Goal: Navigation & Orientation: Go to known website

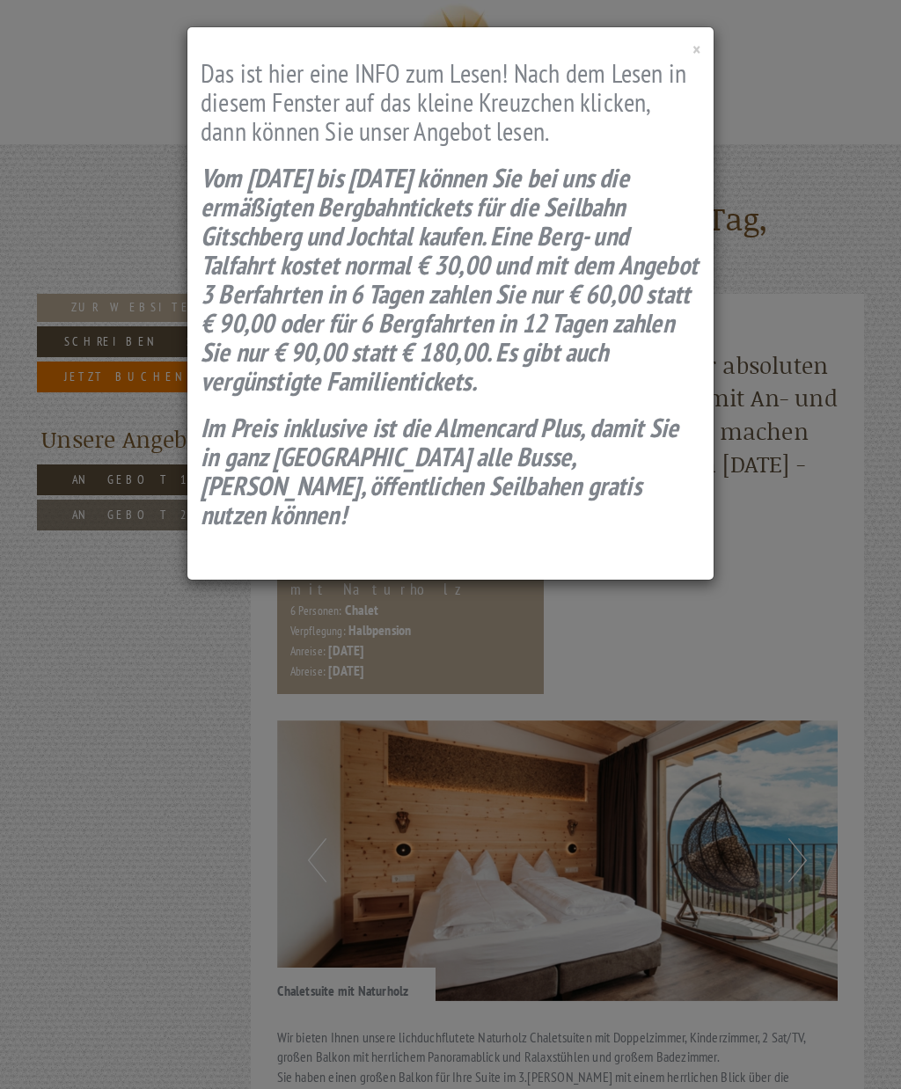
scroll to position [1081, 0]
click at [687, 57] on div "× Das ist hier eine INFO zum Lesen! Nach dem Lesen in diesem Fenster auf das kl…" at bounding box center [450, 303] width 526 height 552
click at [692, 41] on span "×" at bounding box center [696, 50] width 8 height 24
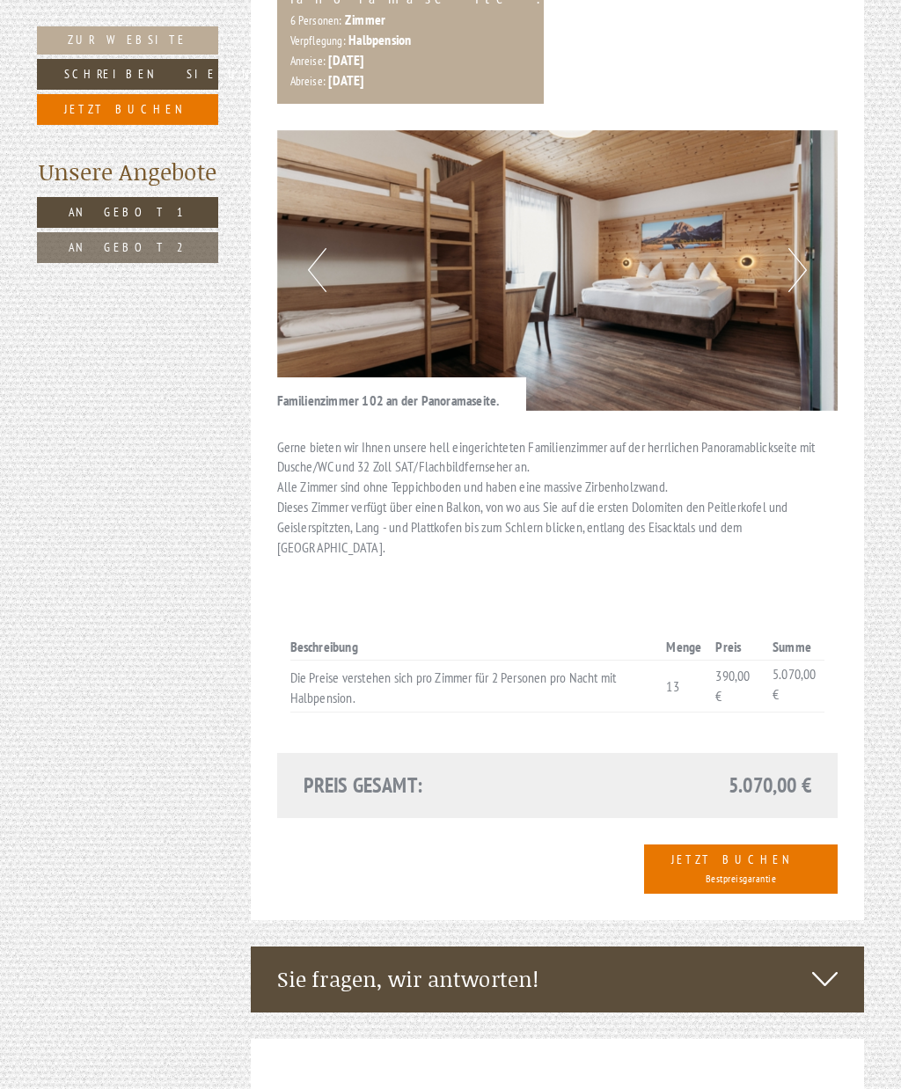
scroll to position [1727, 0]
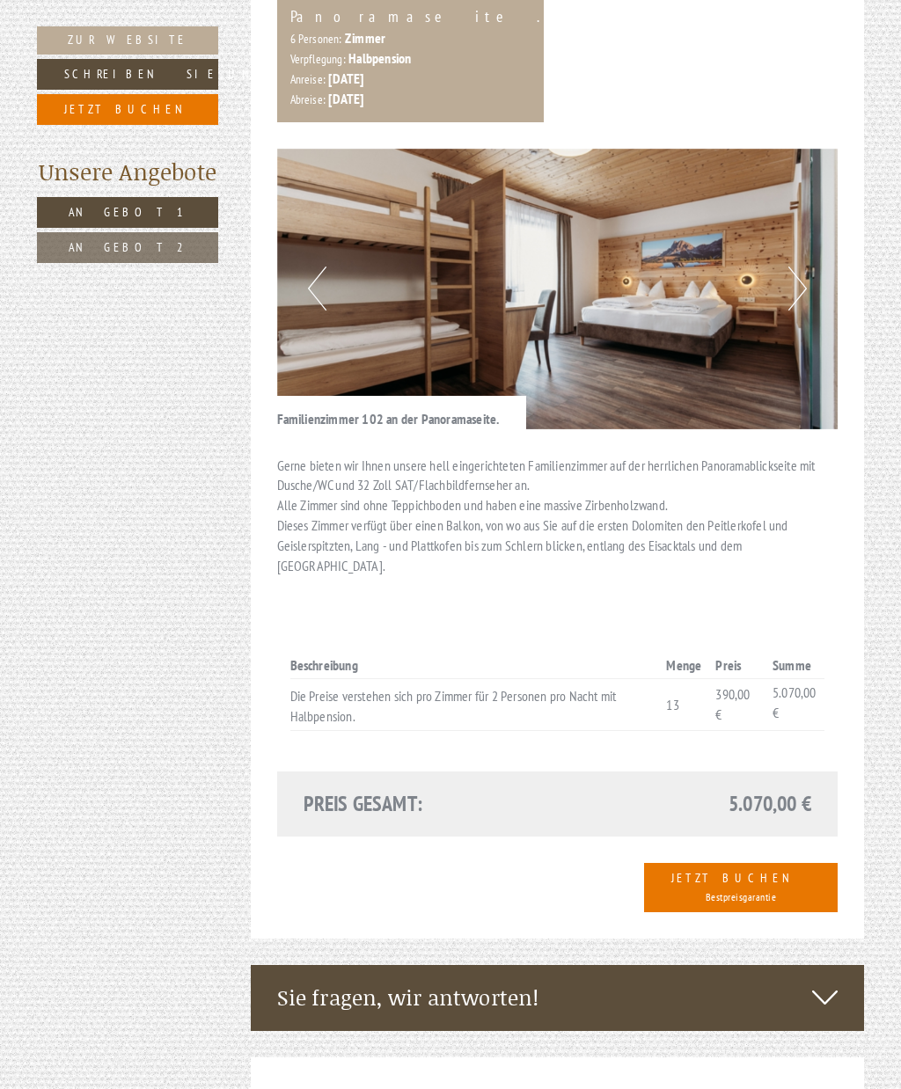
click at [811, 202] on img at bounding box center [557, 289] width 561 height 281
click at [800, 267] on button "Next" at bounding box center [797, 289] width 18 height 44
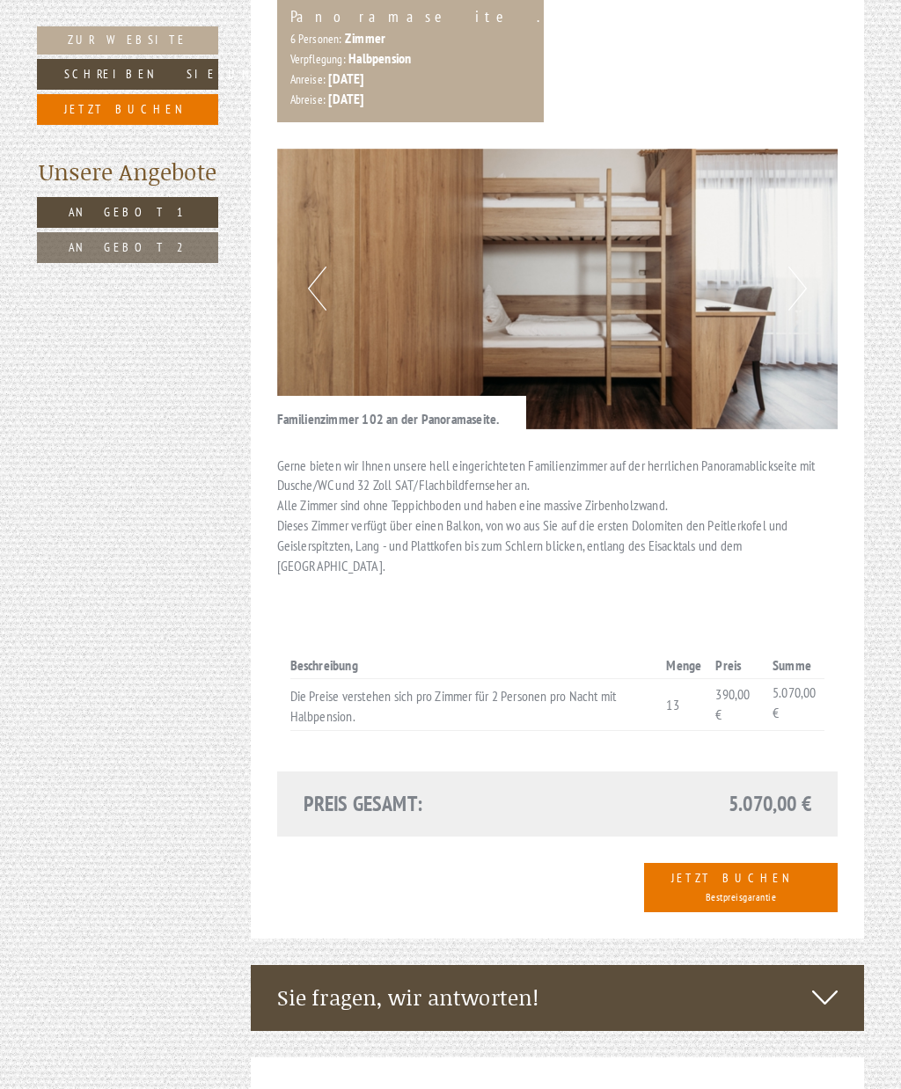
click at [795, 267] on button "Next" at bounding box center [797, 289] width 18 height 44
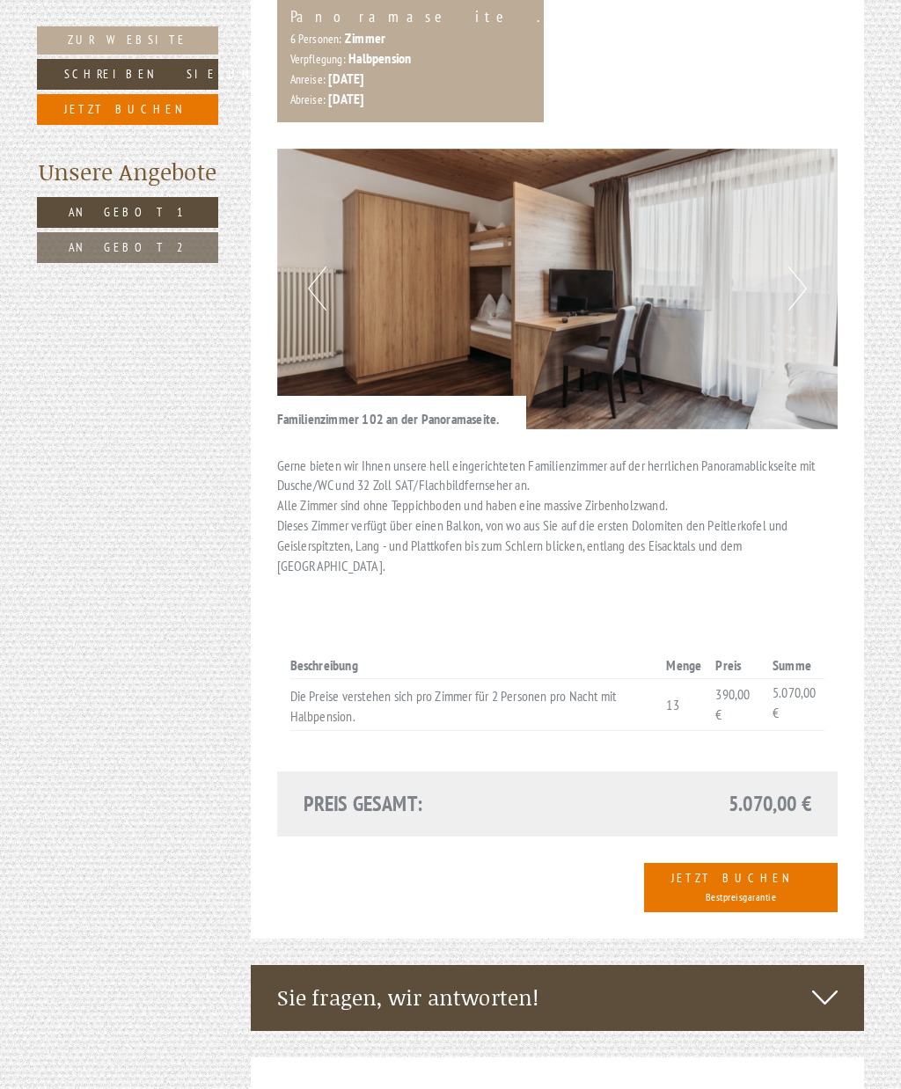
click at [792, 267] on button "Next" at bounding box center [797, 289] width 18 height 44
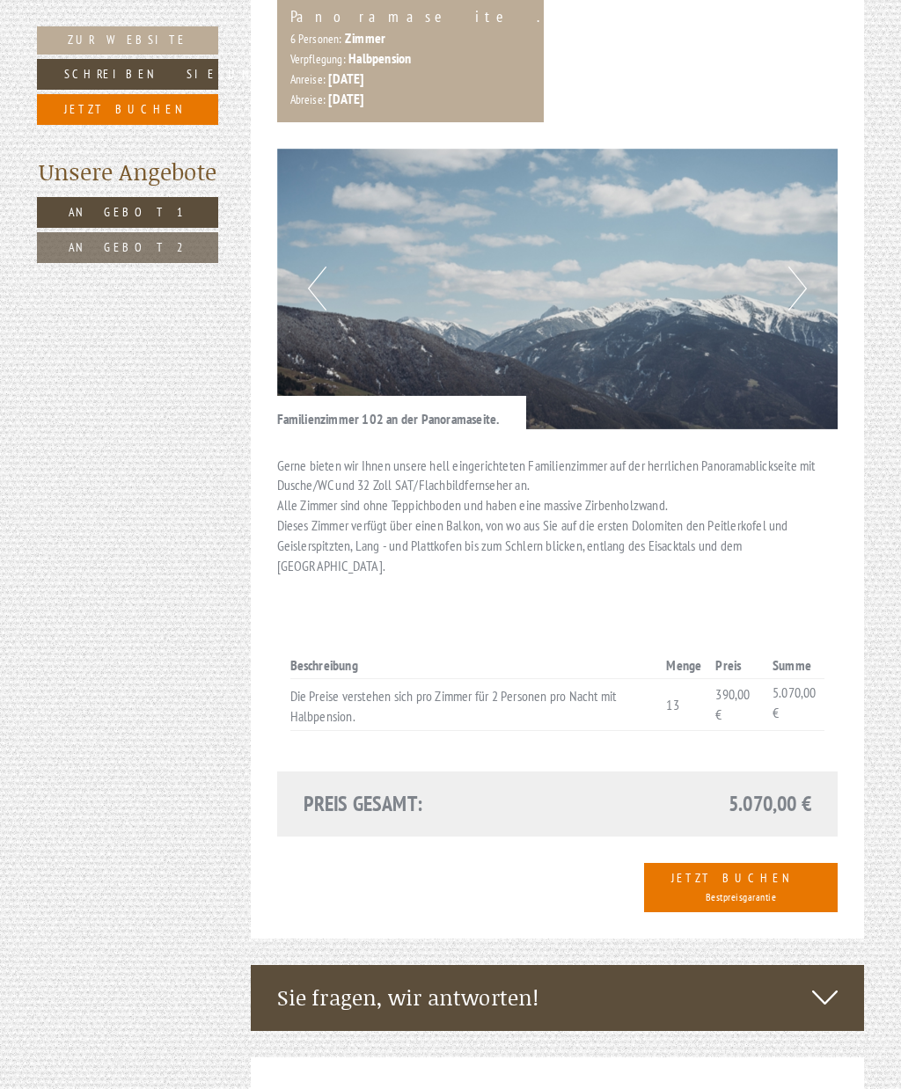
click at [785, 210] on img at bounding box center [557, 289] width 561 height 281
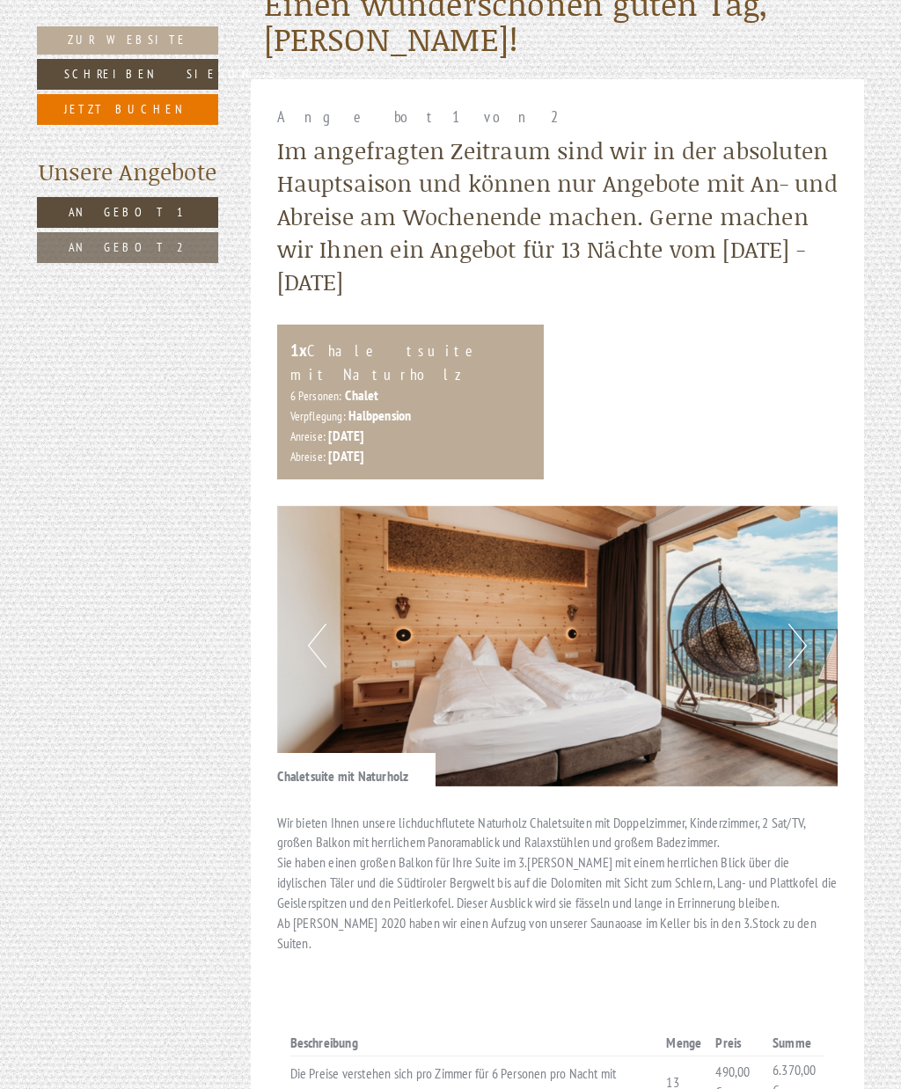
scroll to position [303, 0]
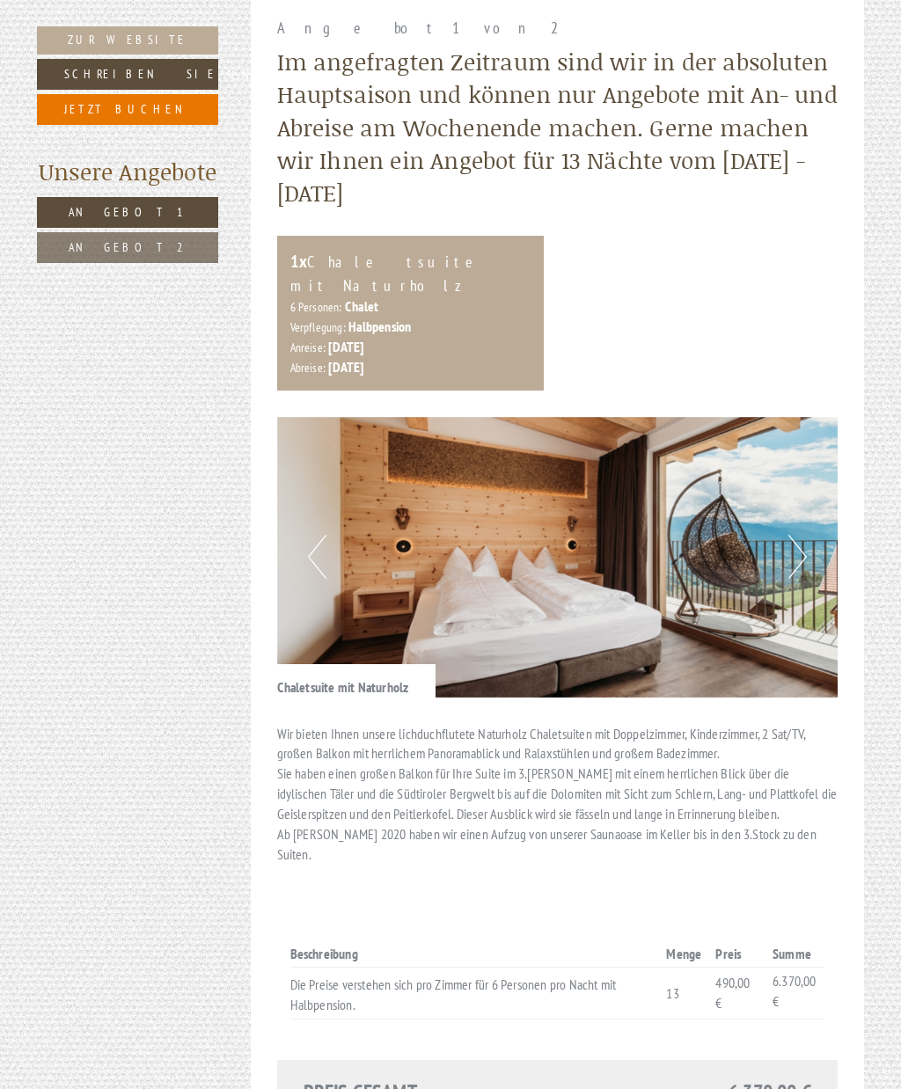
click at [784, 538] on img at bounding box center [557, 557] width 561 height 281
click at [770, 557] on img at bounding box center [557, 557] width 561 height 281
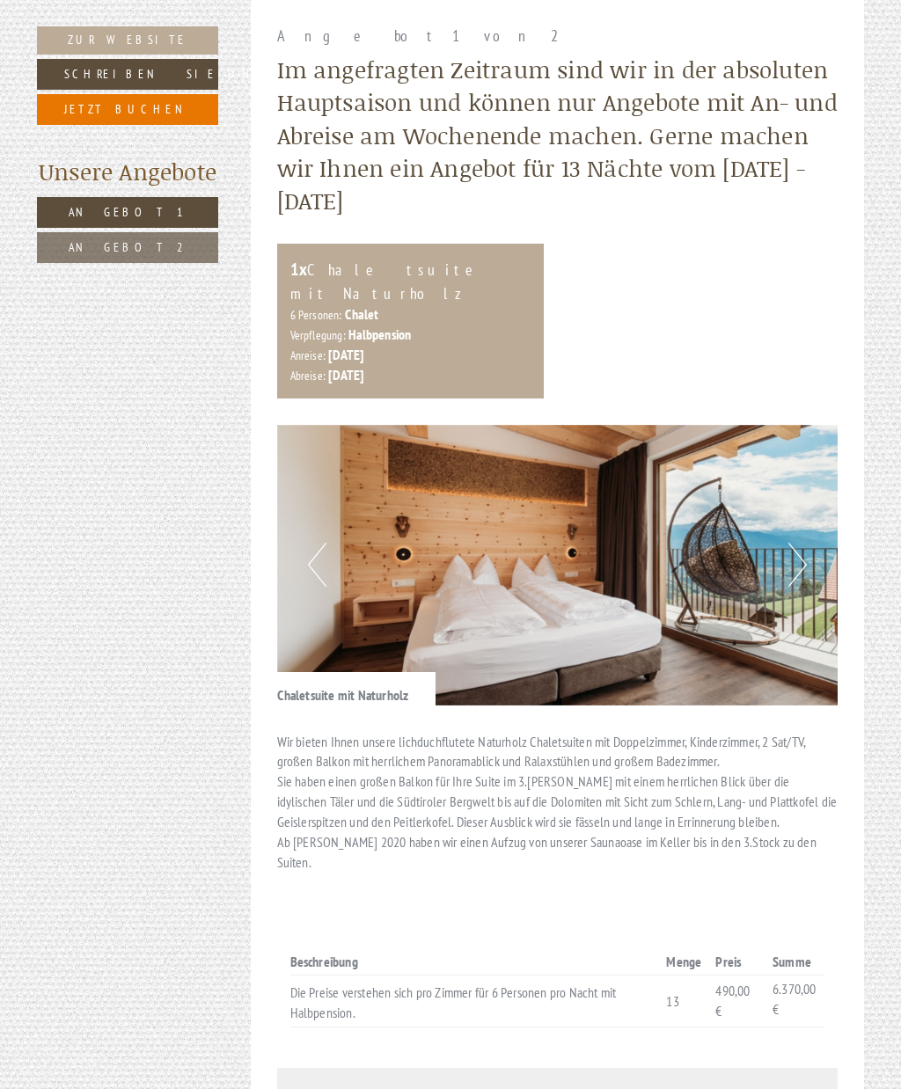
scroll to position [292, 0]
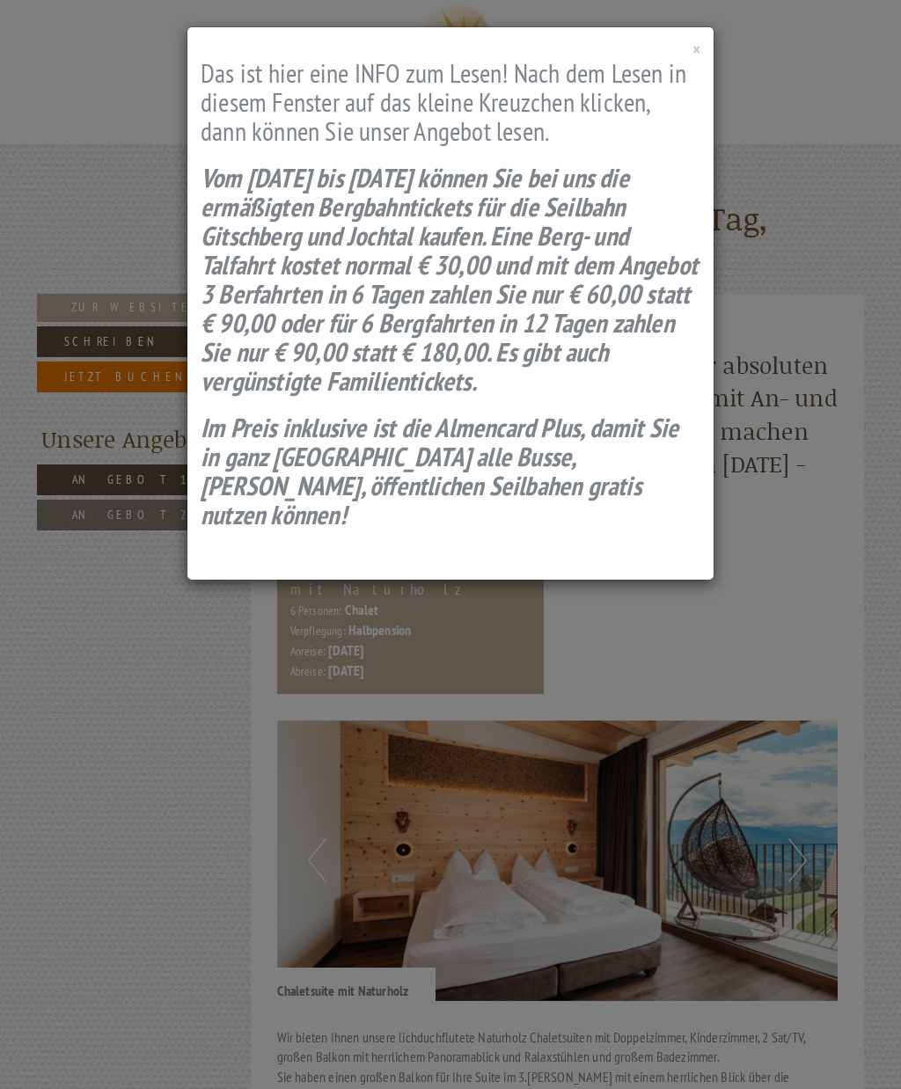
scroll to position [1081, 0]
click at [135, 706] on div "× Das ist hier eine INFO zum Lesen! Nach dem Lesen in diesem Fenster auf das kl…" at bounding box center [450, 544] width 901 height 1089
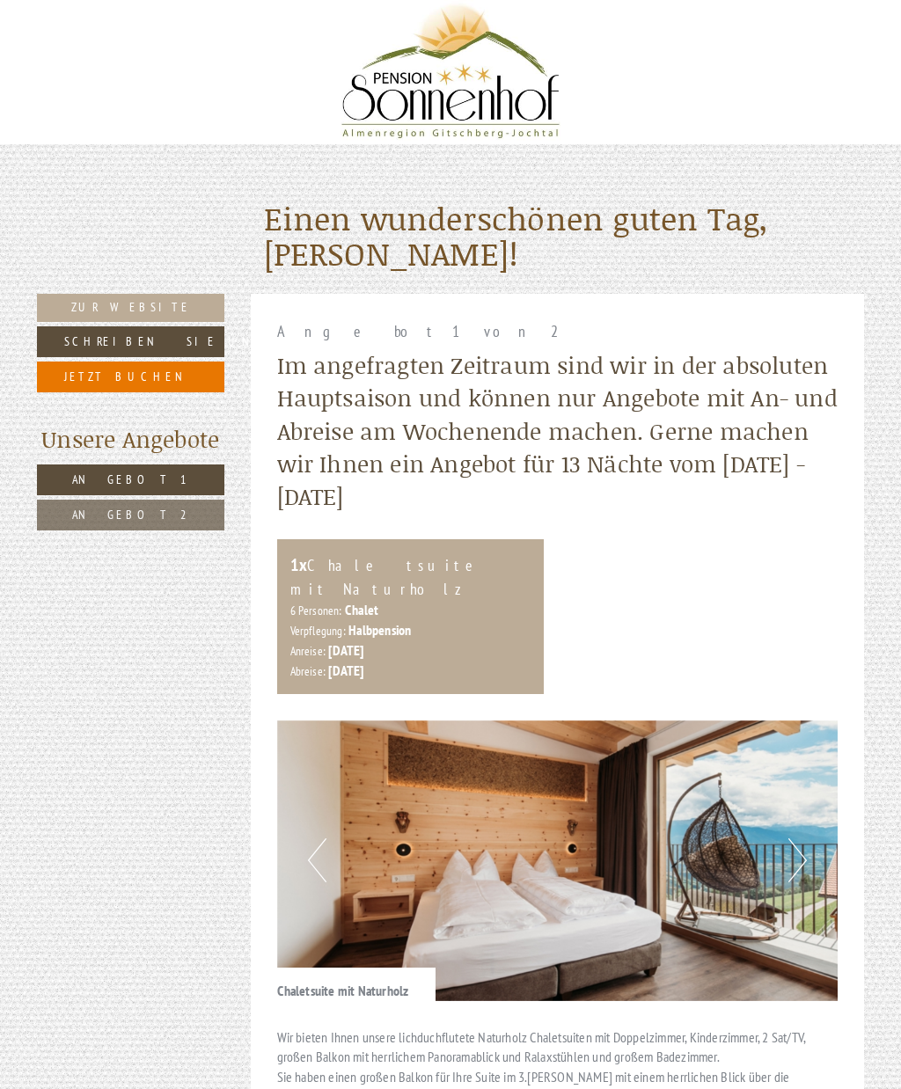
click at [82, 304] on link "Zur Website" at bounding box center [130, 308] width 187 height 28
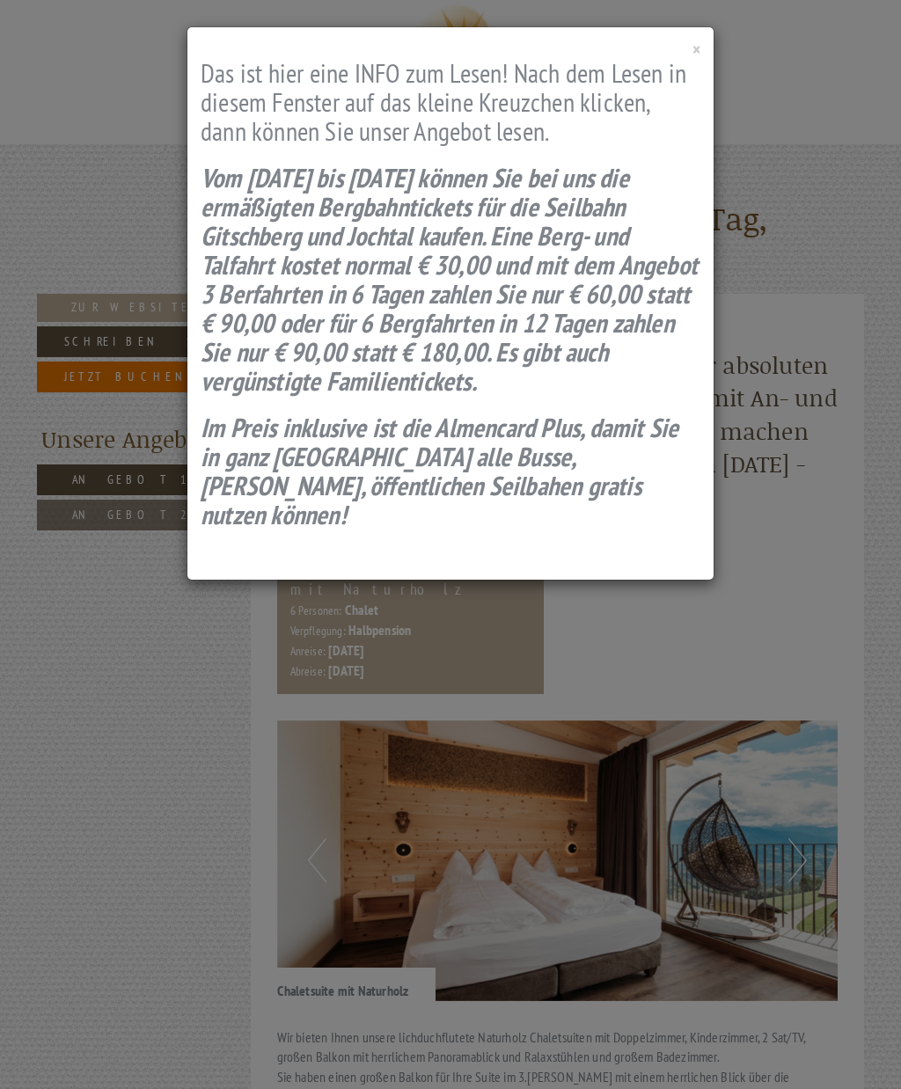
scroll to position [1081, 0]
click at [690, 62] on h2 "Das ist hier eine INFO zum Lesen! Nach dem Lesen in diesem Fenster auf das klei…" at bounding box center [451, 101] width 500 height 87
click at [676, 48] on div "× Das ist hier eine INFO zum Lesen! Nach dem Lesen in diesem Fenster auf das kl…" at bounding box center [450, 303] width 526 height 552
click at [698, 41] on span "×" at bounding box center [696, 50] width 8 height 24
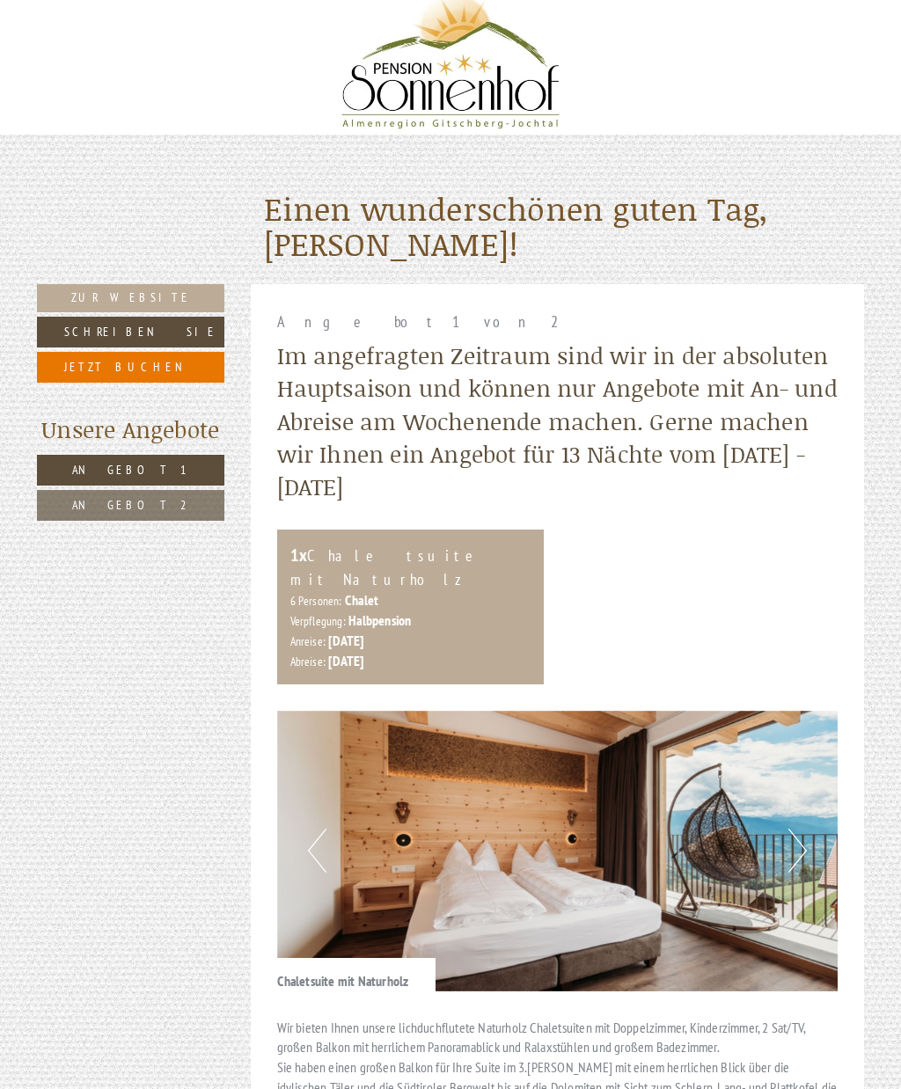
scroll to position [0, 0]
